Goal: Task Accomplishment & Management: Use online tool/utility

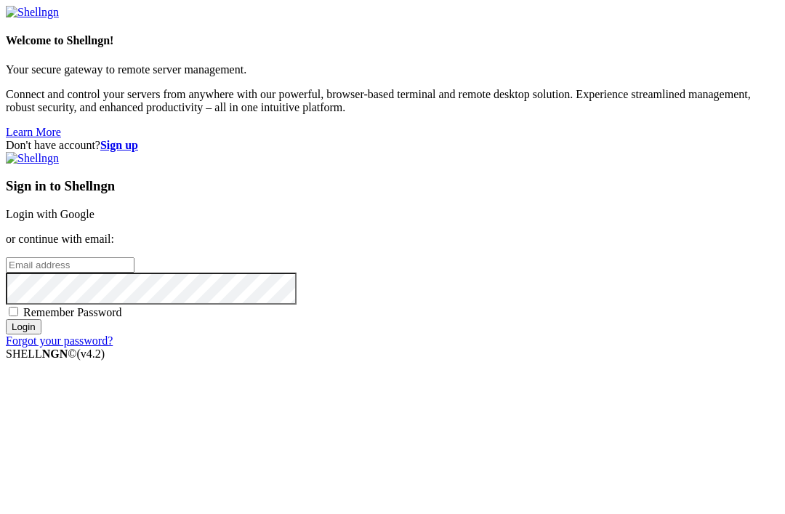
click at [543, 159] on div "Sign in to Shellngn Login with Google or continue with email: Remember Password…" at bounding box center [393, 250] width 774 height 196
click at [95, 208] on link "Login with Google" at bounding box center [50, 214] width 89 height 12
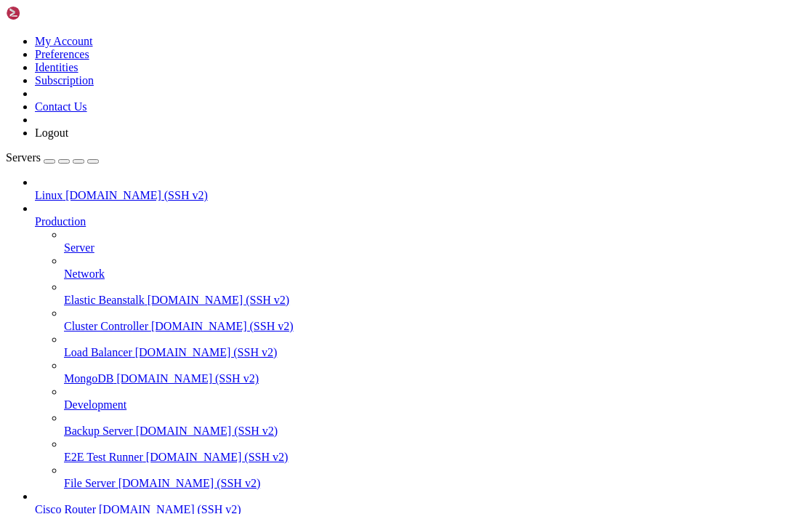
type input "/home/techmoon/config/simple-discord-link"
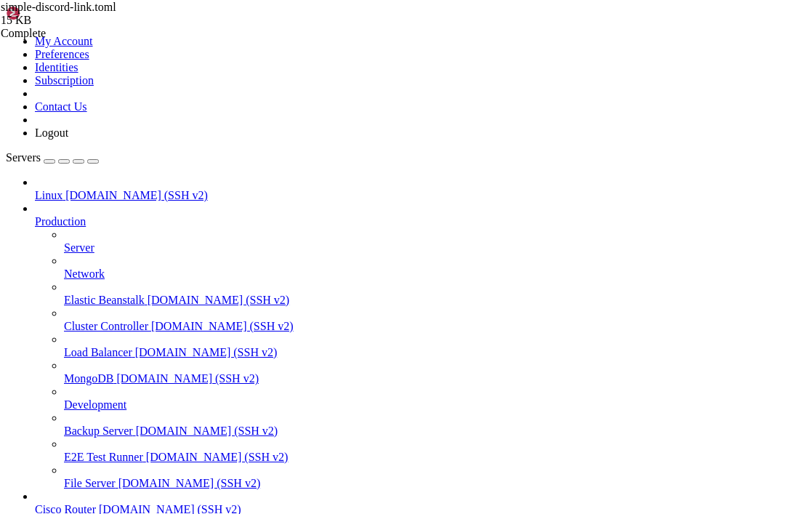
type textarea "botToken = "MTQwODkwOTI5NjA1MzM5MTM4MA.GCiHpq.j597Yl8b6xAAj7nf0-pGrBQ7CO2UTwwWJ…"
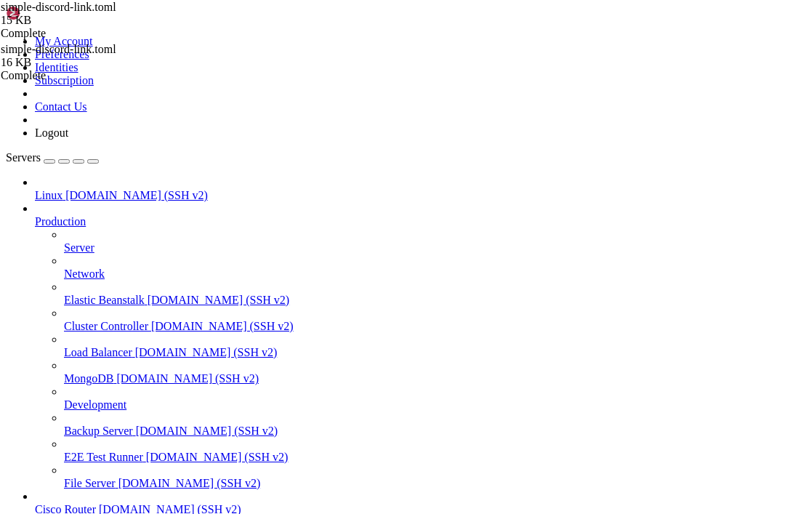
scroll to position [321, 0]
click at [696, 257] on div "simple-discord-link.toml 16 KB Complete simple-discord-link.toml 15 KB Complete" at bounding box center [392, 257] width 785 height 514
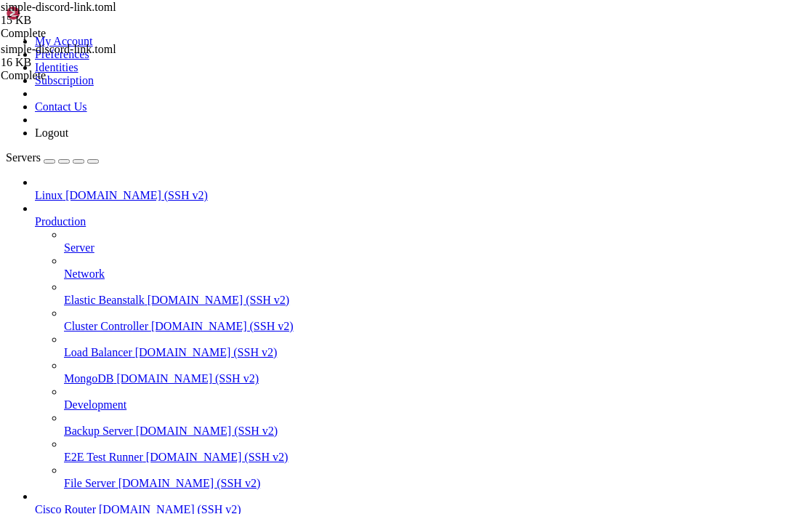
scroll to position [0, 0]
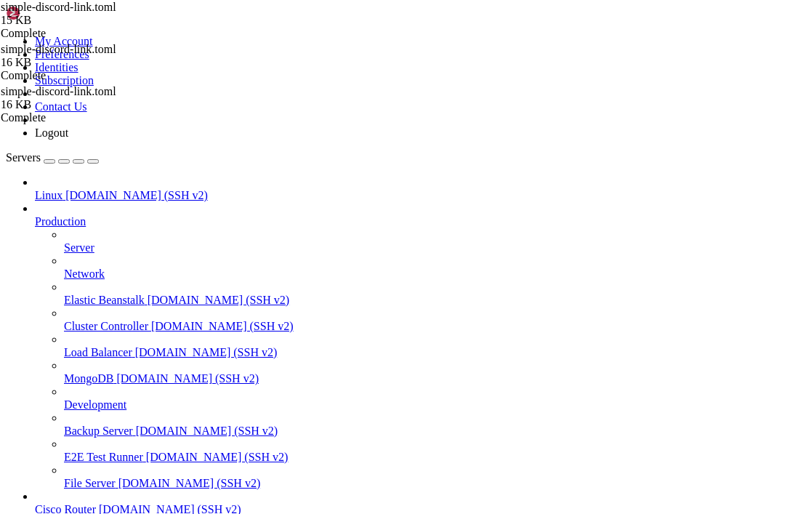
type input "/home/techmoon/config/simple-discord-link"
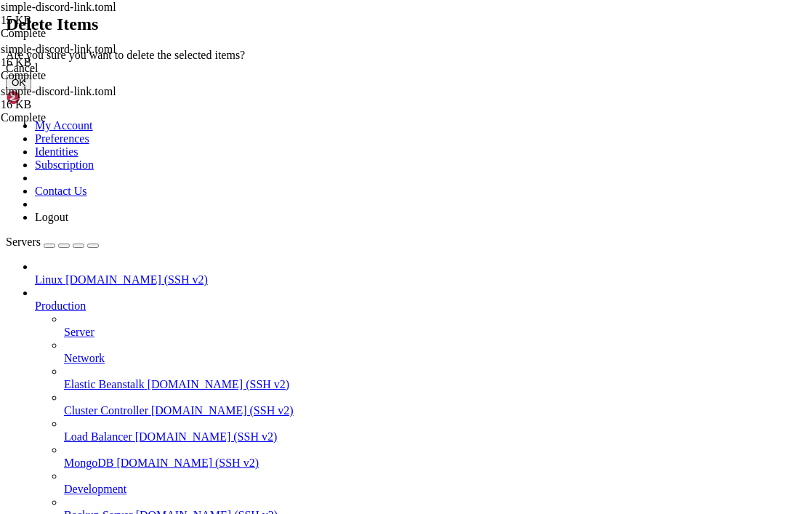
click at [553, 90] on div "Cancel OK" at bounding box center [393, 76] width 774 height 28
click at [31, 90] on button "OK" at bounding box center [18, 82] width 25 height 15
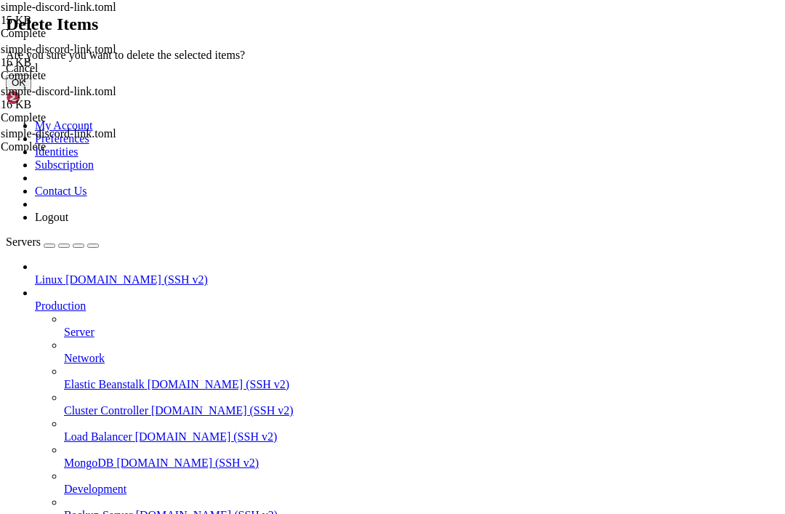
click at [31, 90] on button "OK" at bounding box center [18, 82] width 25 height 15
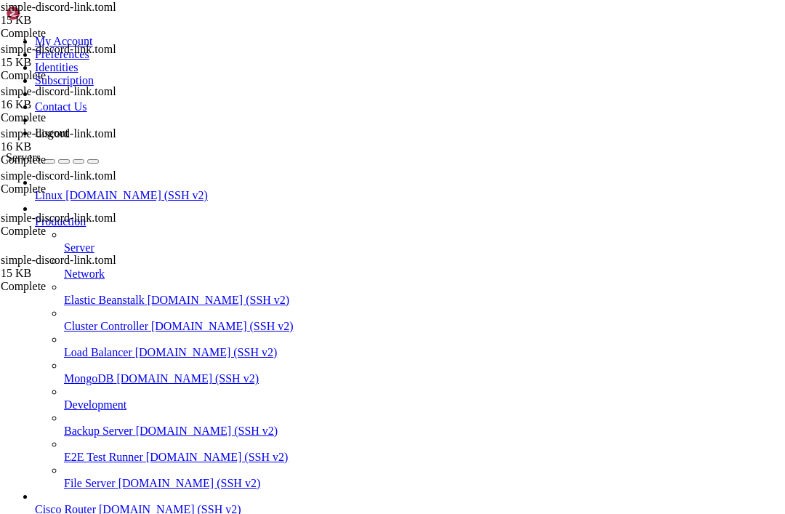
type textarea "botToken = """
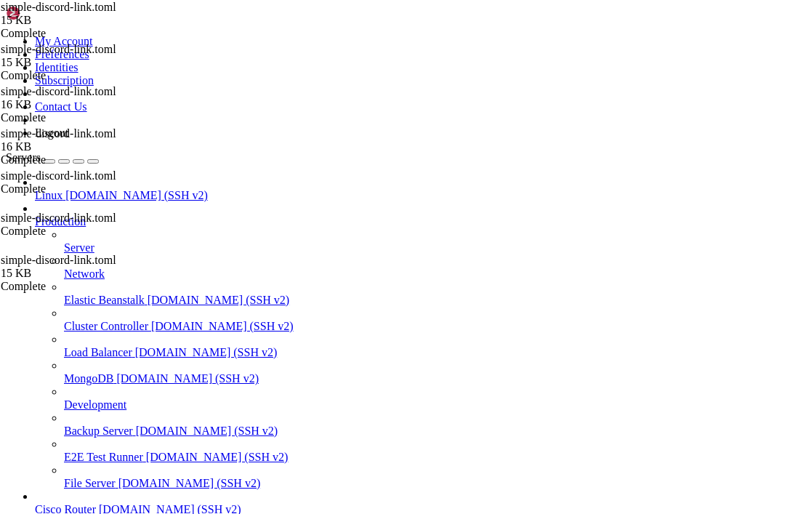
type input "/home/Gregtech/config/simple-discord-link"
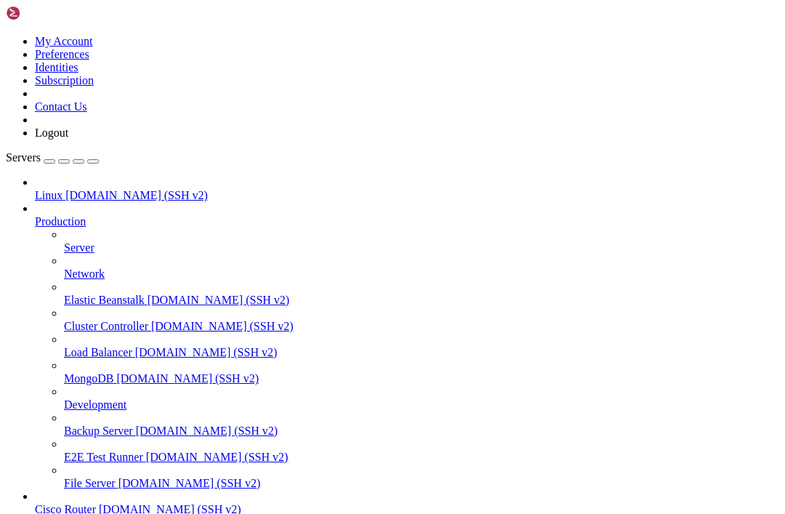
scroll to position [0, 0]
drag, startPoint x: 565, startPoint y: 5, endPoint x: -1, endPoint y: -1, distance: 565.8
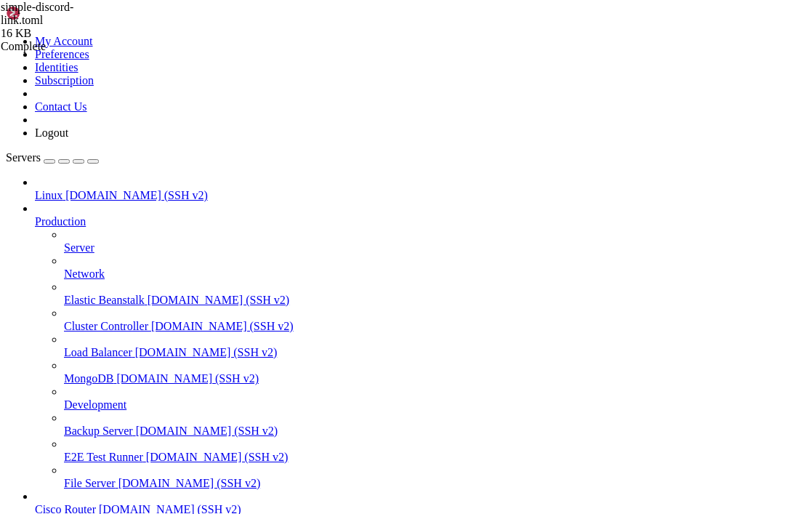
type input "/home/techmoon/config/simple-discord-link"
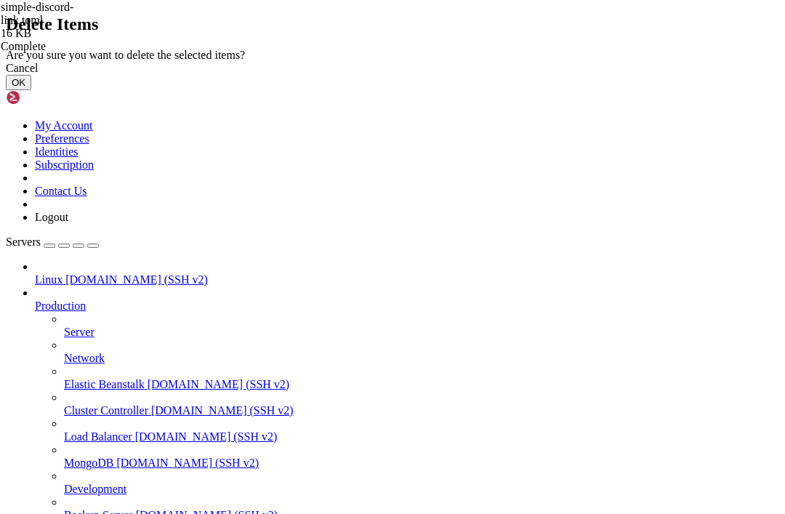
click at [31, 90] on button "OK" at bounding box center [18, 82] width 25 height 15
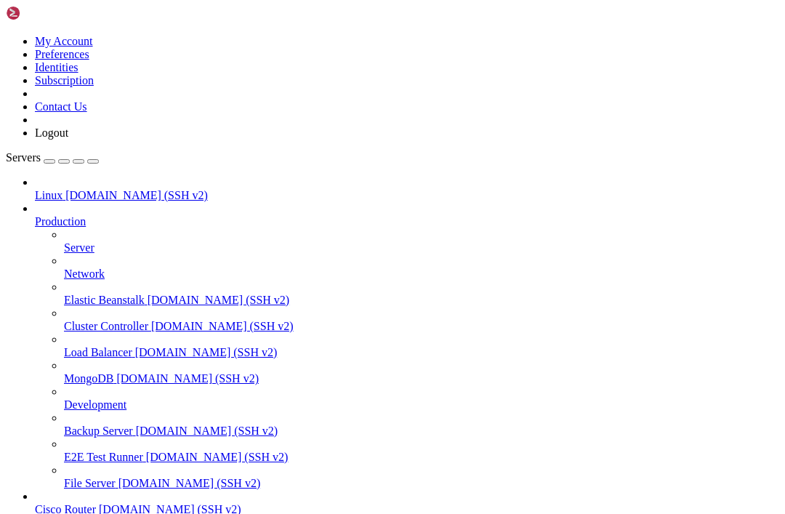
type input "/home/techmoon/config/simple-discord-link"
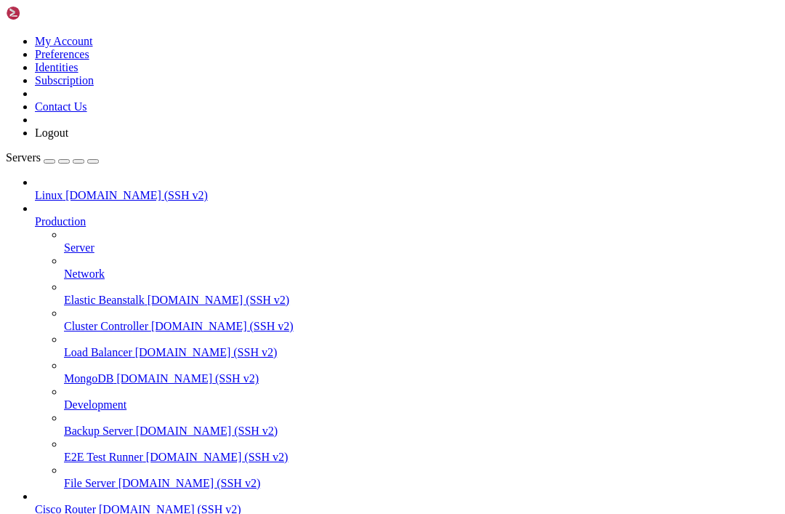
scroll to position [0, 0]
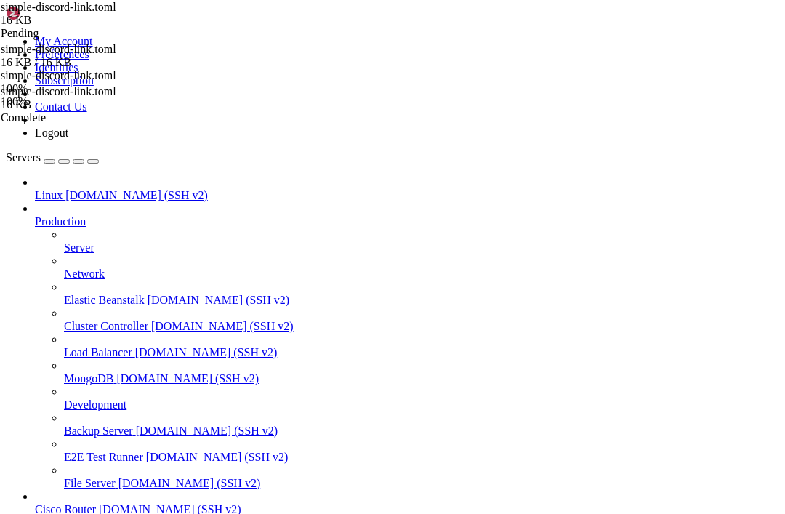
click at [116, 13] on span "simple-discord-link.toml" at bounding box center [59, 7] width 116 height 12
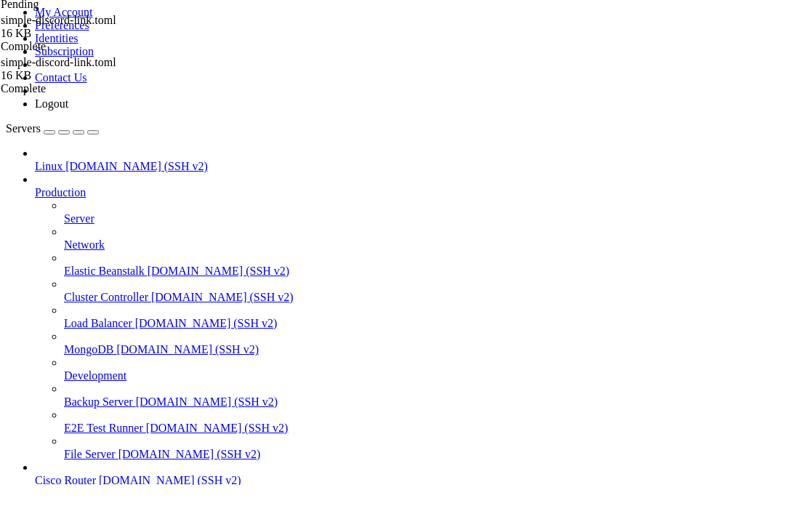
scroll to position [0, 57]
type textarea "botToken = "MTQwODkwOTI5NjA1MzM5MTM4MA.GCiHpq.j597Yl8b6xAAj7nf0-pGrBQ7CO2UTwwWJ…"
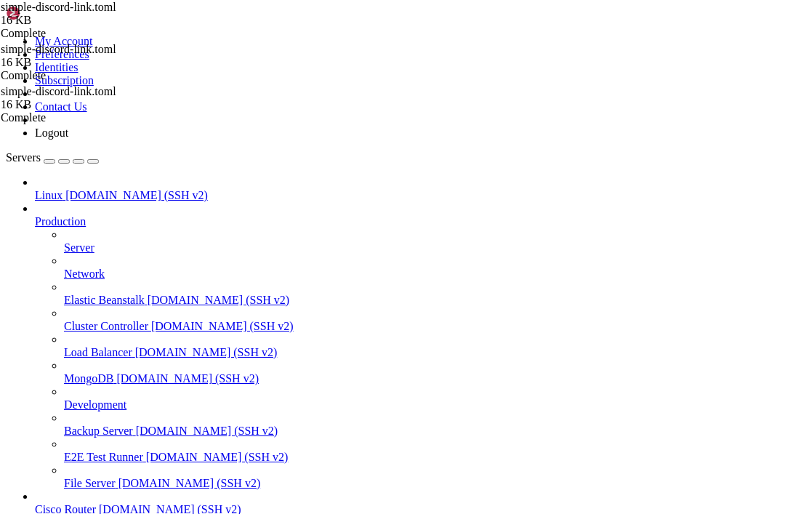
scroll to position [305, 0]
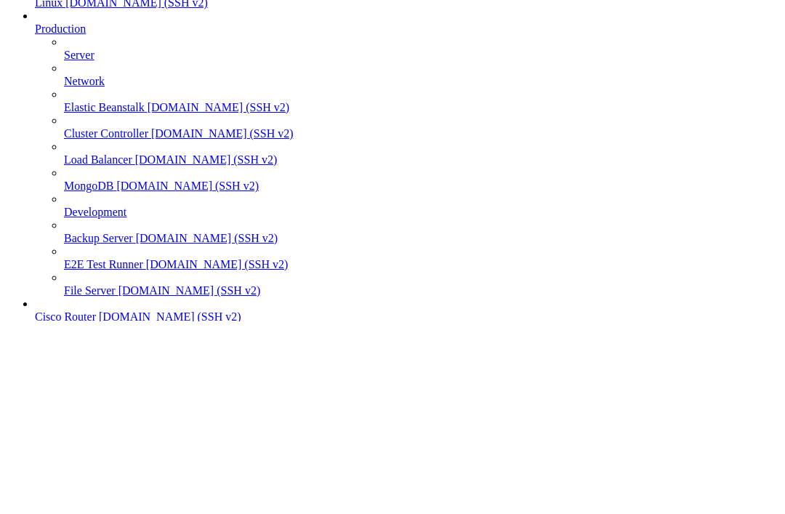
scroll to position [359, 0]
paste textarea "1339608359422394519"
type textarea "chatChannelID = "1339608359422394519""
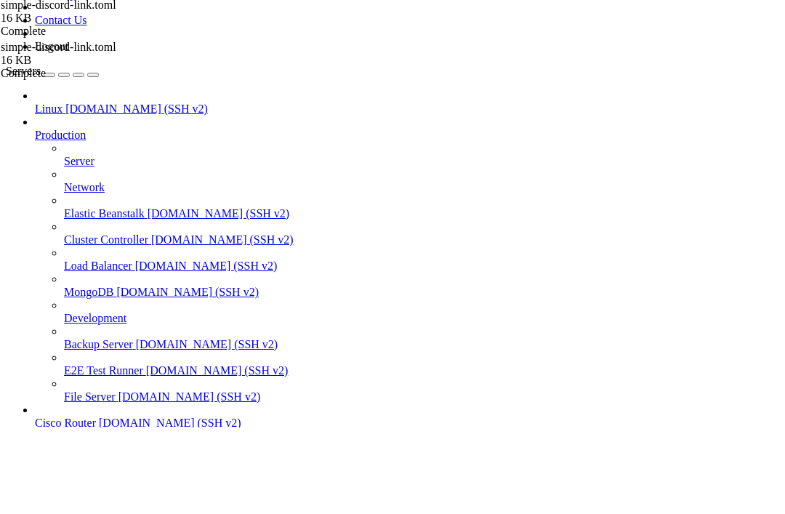
paste textarea "1408912311711830157"
type textarea "consoleChannelID = "1408912311711830157""
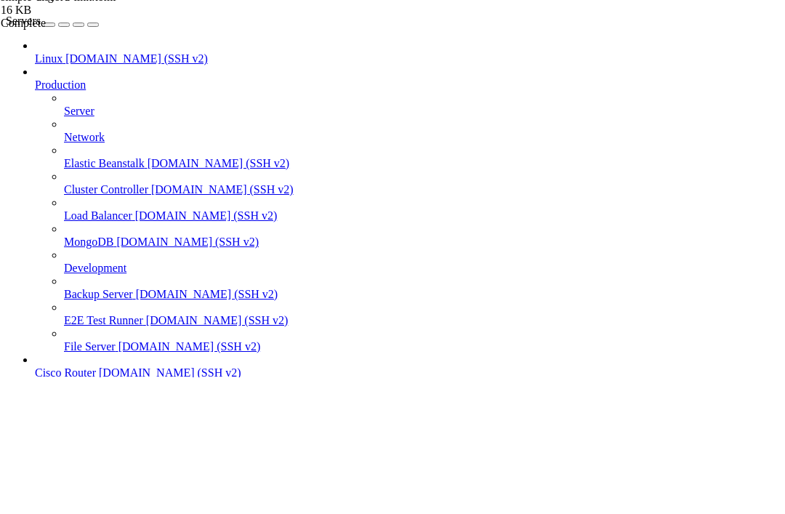
scroll to position [55, 0]
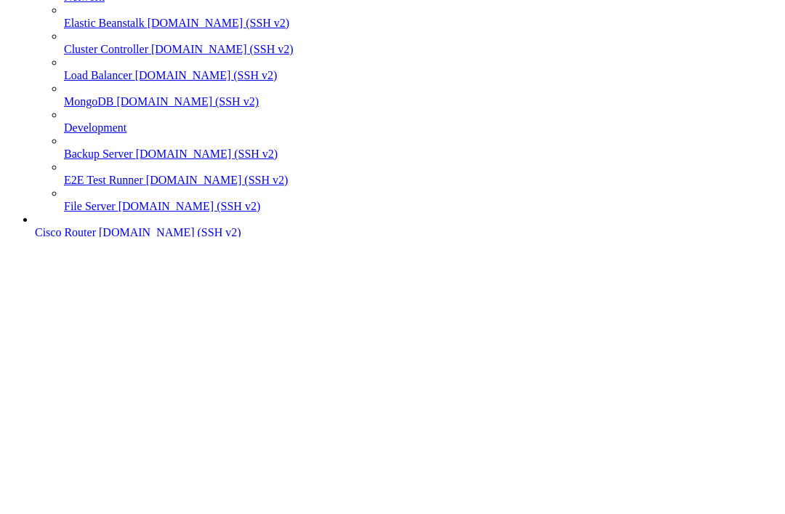
scroll to position [1070, 0]
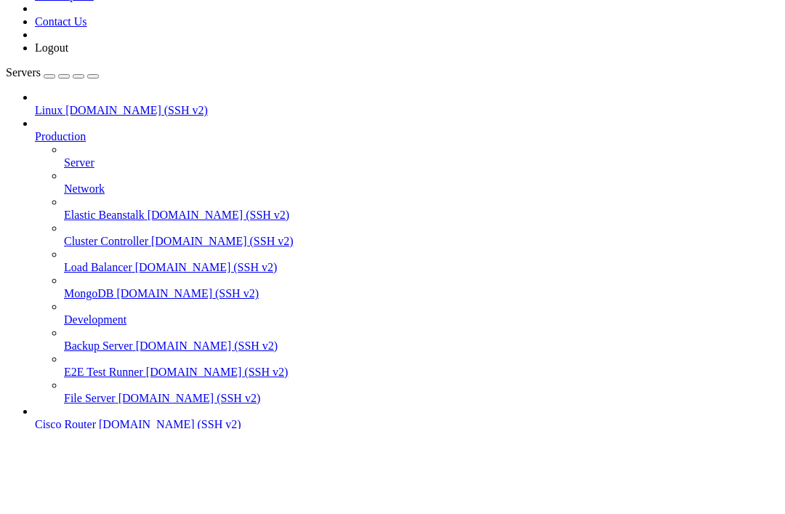
scroll to position [24, 0]
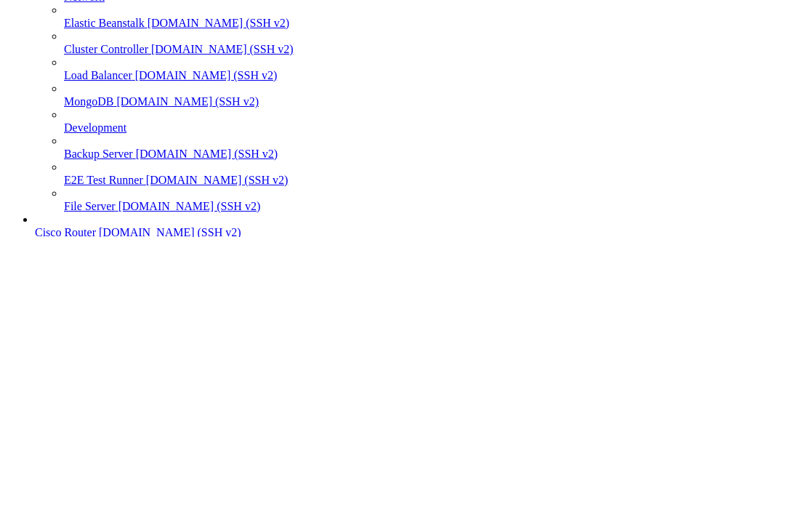
scroll to position [103, 0]
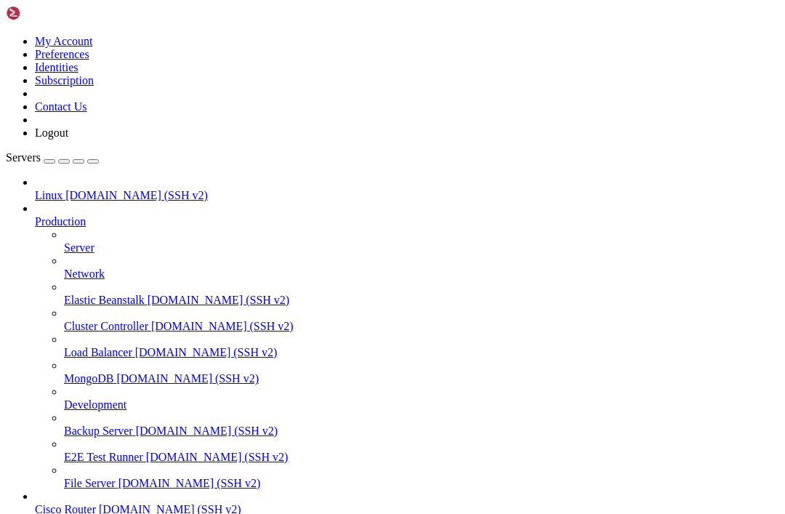
scroll to position [4065, 0]
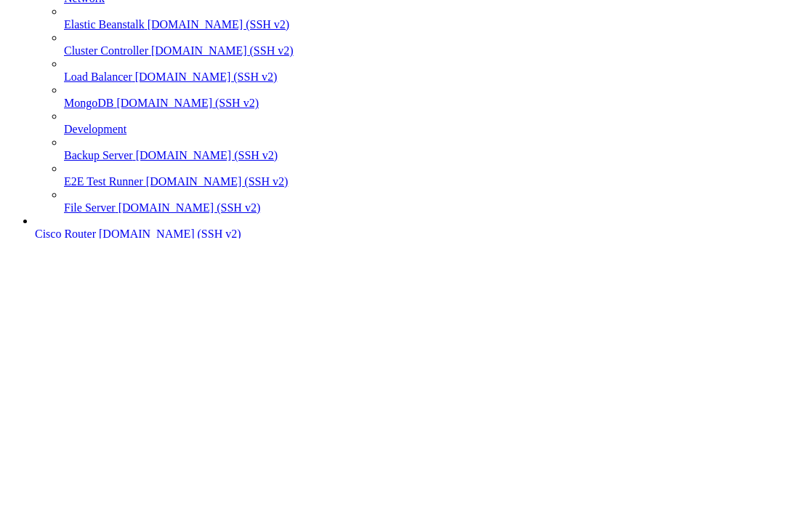
scroll to position [10456, 0]
